Goal: Browse casually

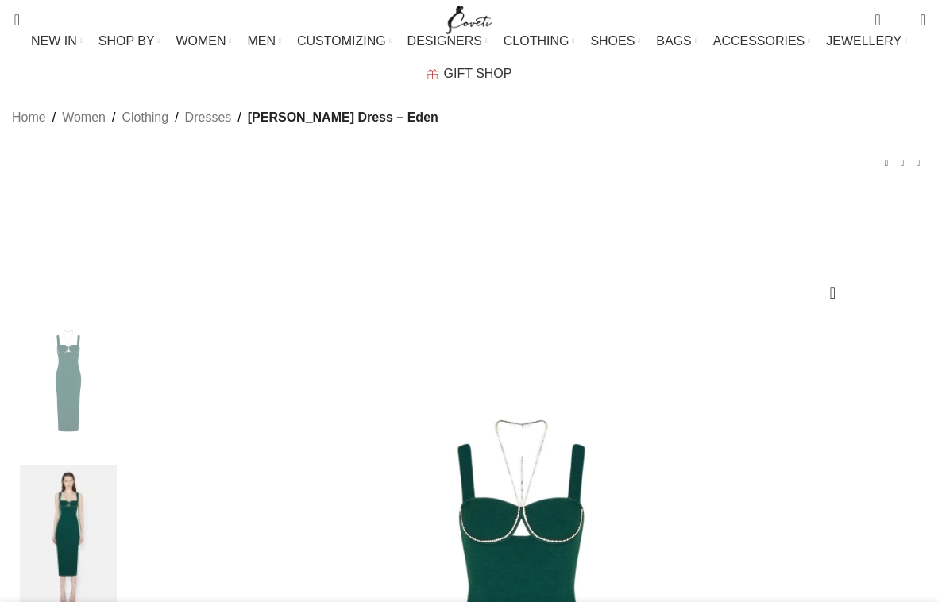
click at [38, 465] on img at bounding box center [68, 538] width 97 height 146
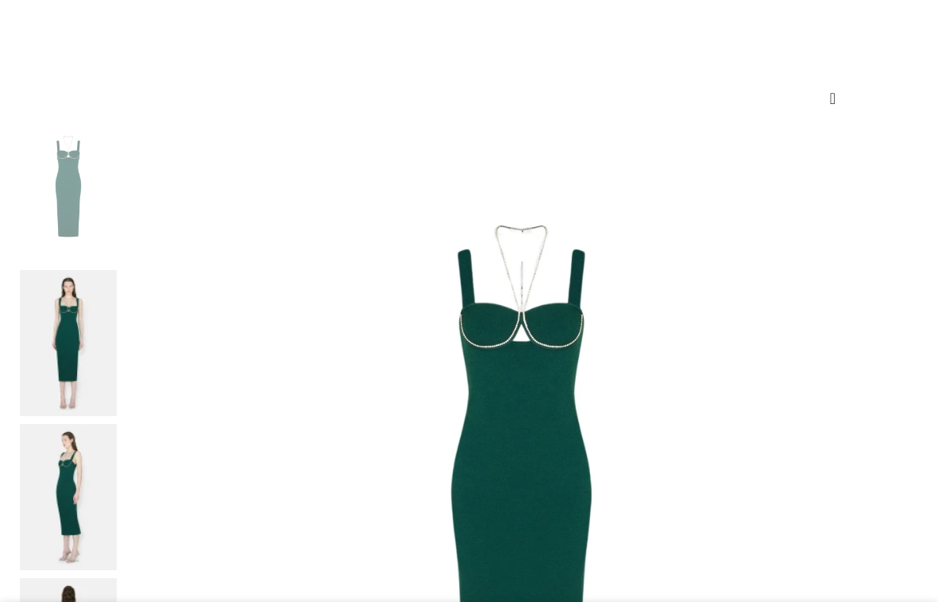
scroll to position [198, 0]
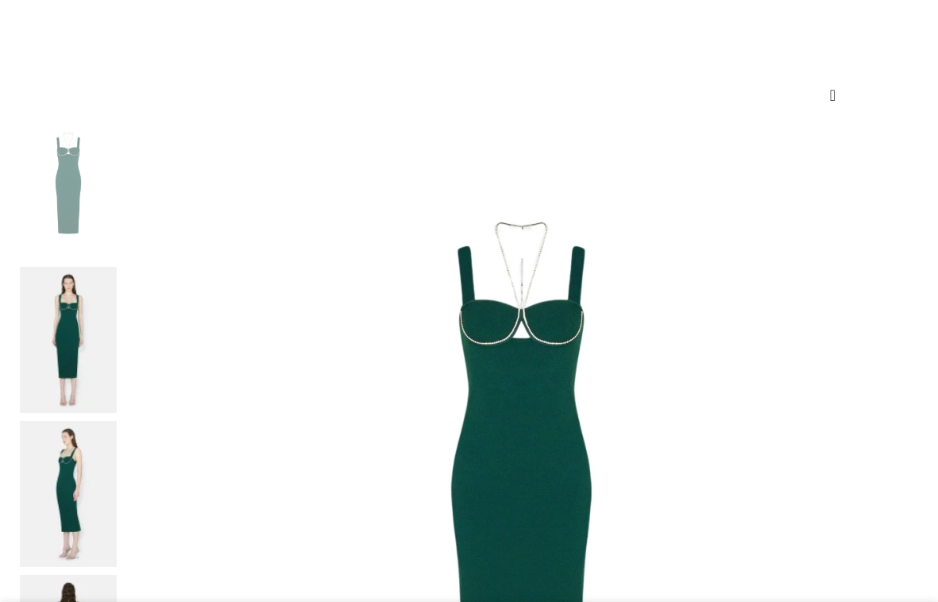
click at [39, 267] on img at bounding box center [68, 340] width 97 height 146
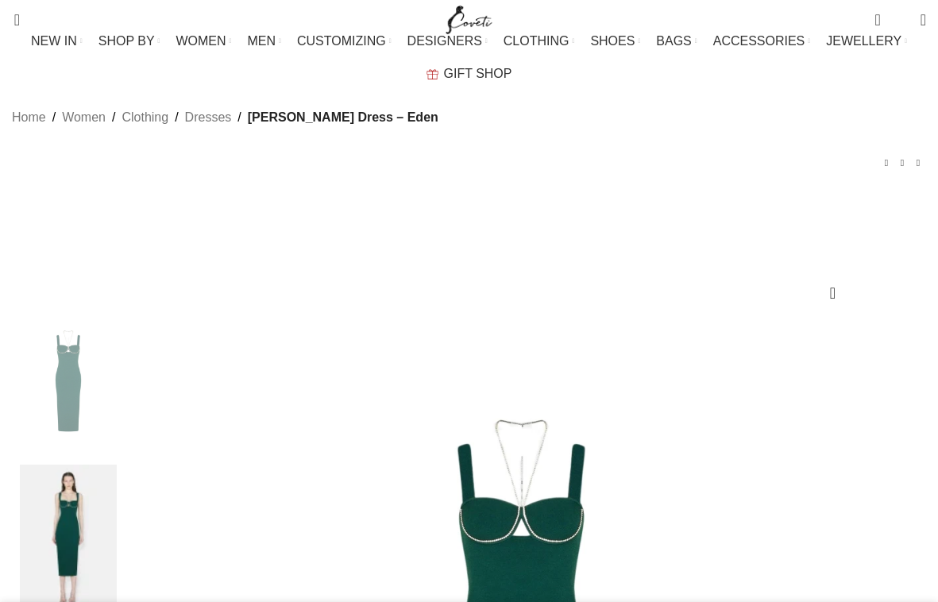
click at [60, 465] on img at bounding box center [68, 538] width 97 height 146
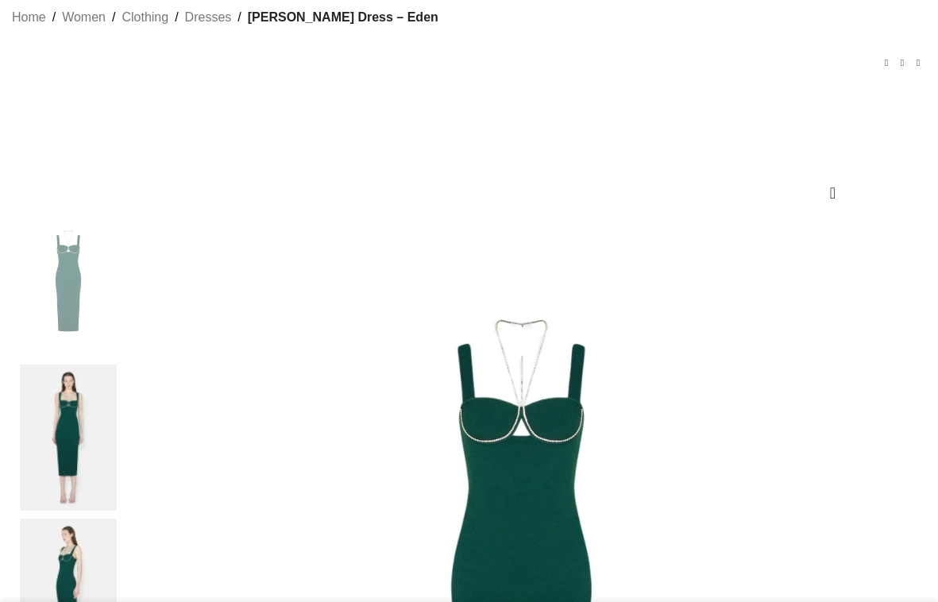
scroll to position [0, 159]
